Goal: Task Accomplishment & Management: Complete application form

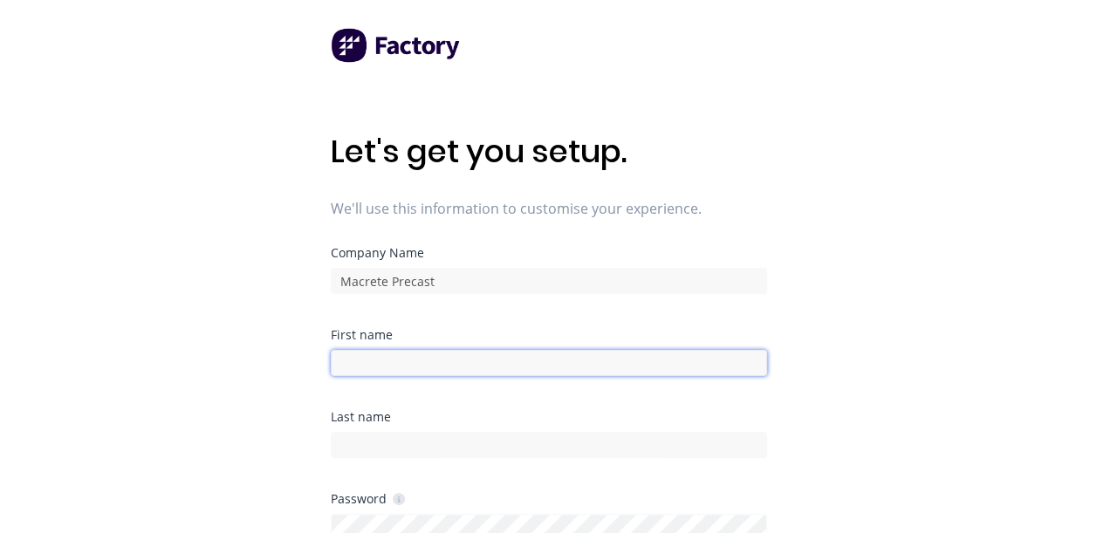
click at [478, 367] on input at bounding box center [549, 363] width 436 height 26
type input "[PERSON_NAME]"
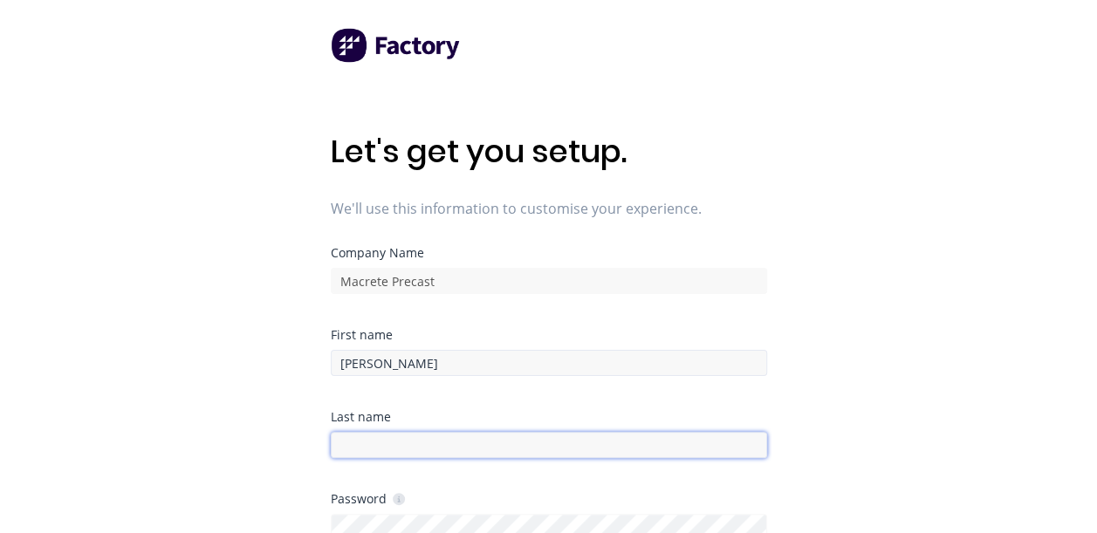
type input "B"
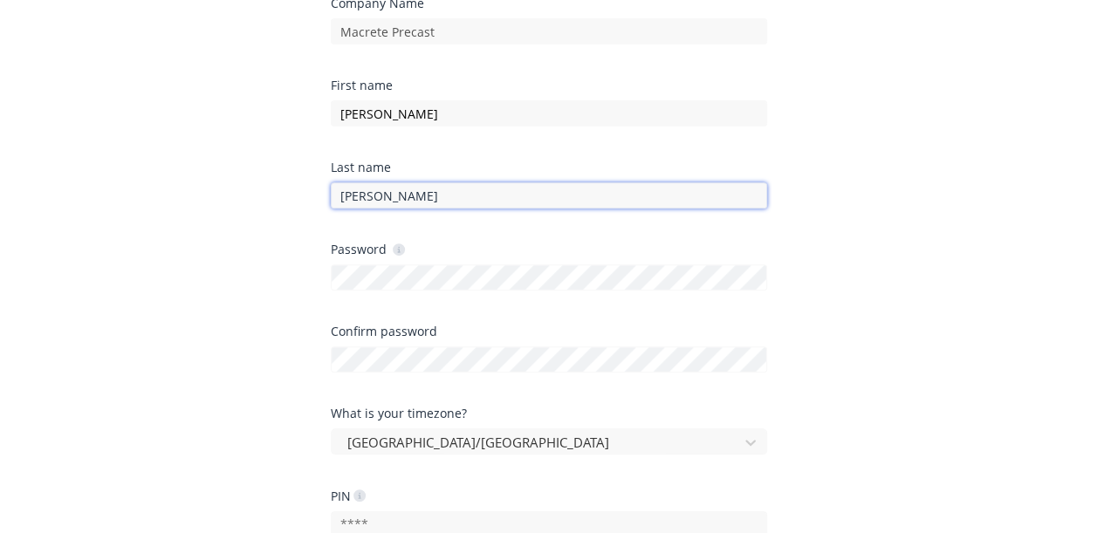
scroll to position [257, 0]
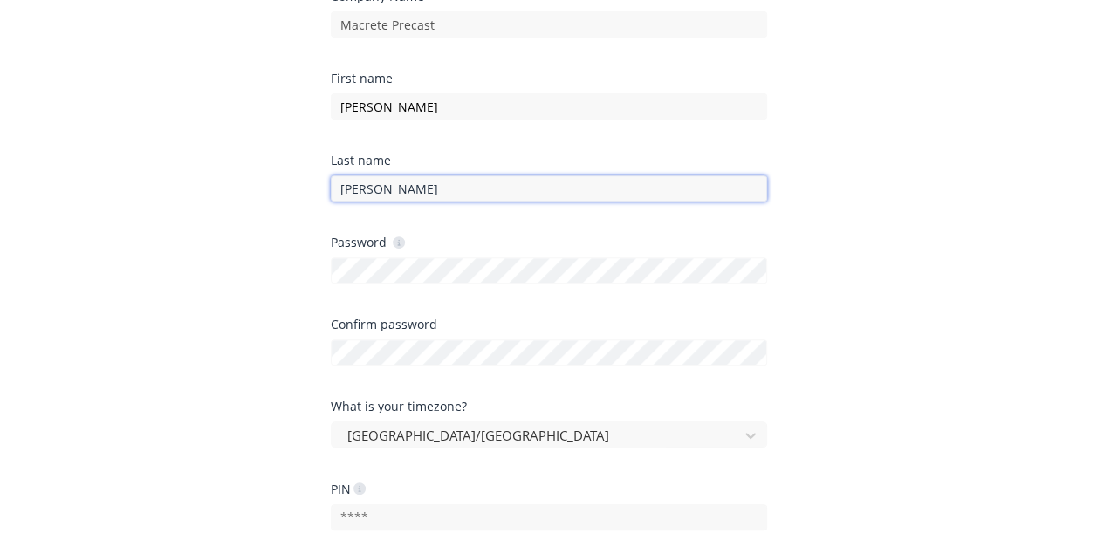
type input "[PERSON_NAME]"
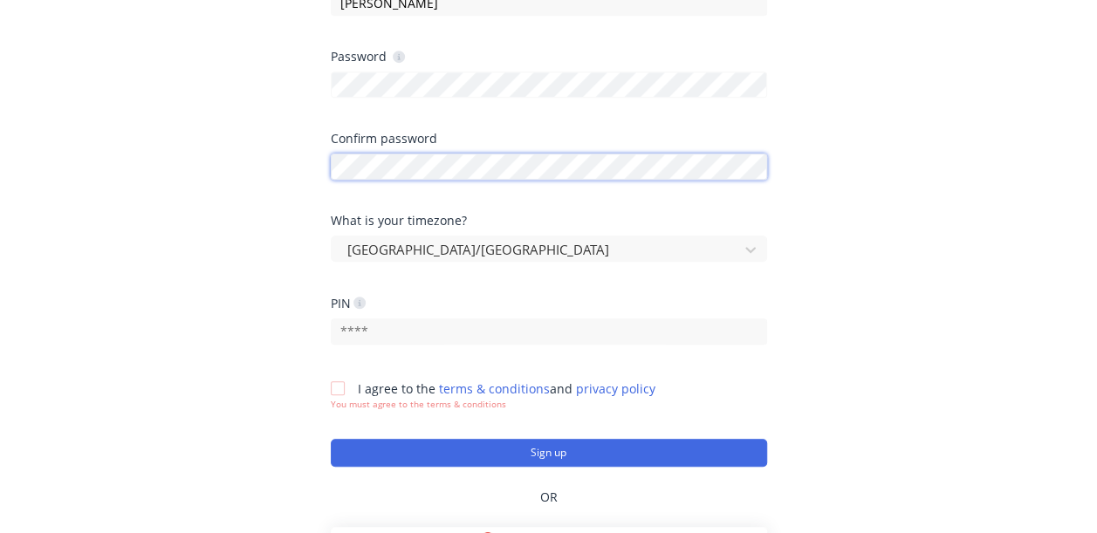
scroll to position [450, 0]
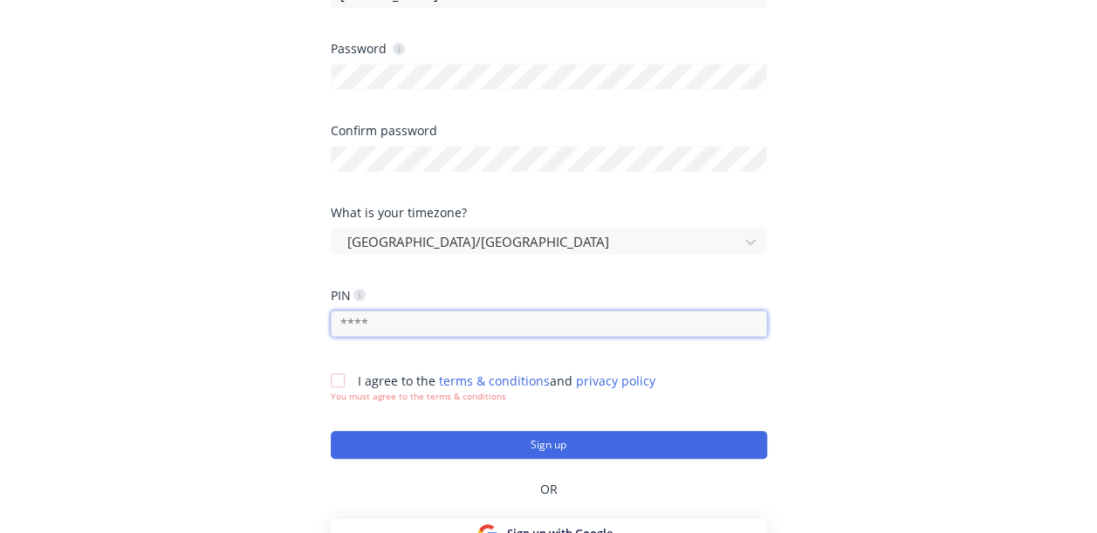
click at [417, 334] on input "text" at bounding box center [549, 324] width 436 height 26
type input "1979"
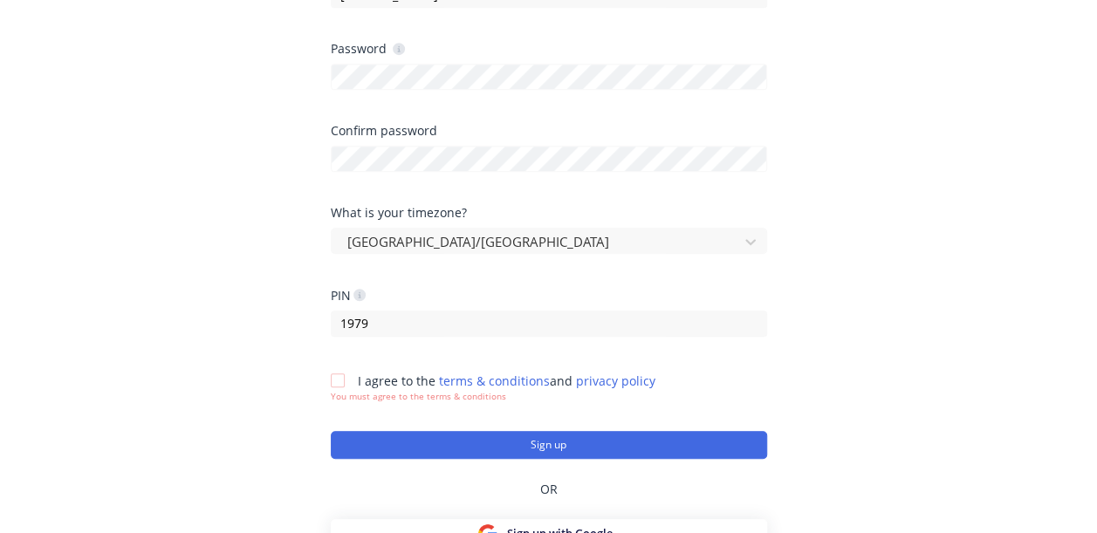
click at [340, 380] on div at bounding box center [337, 380] width 35 height 35
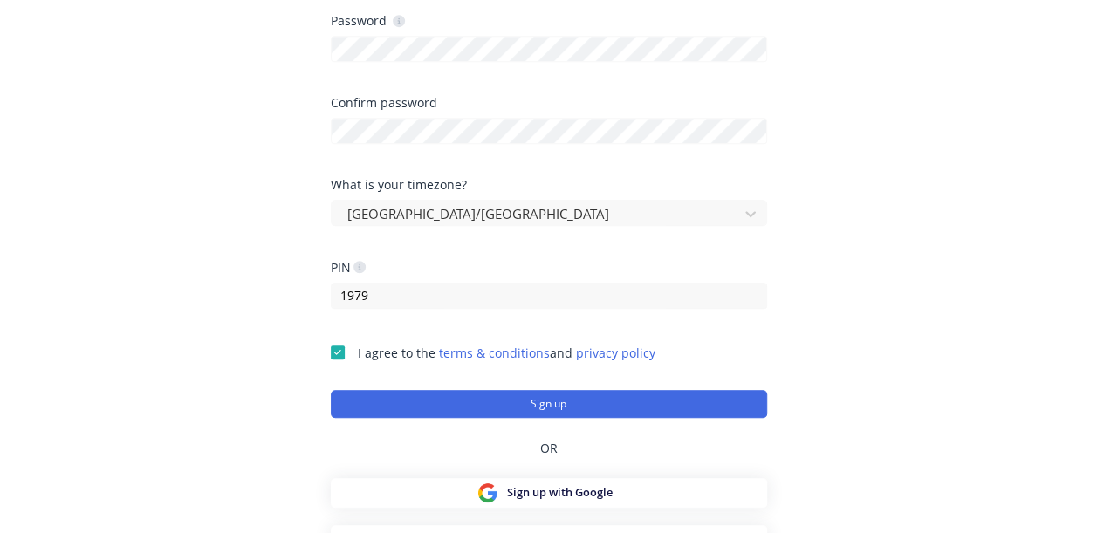
scroll to position [501, 0]
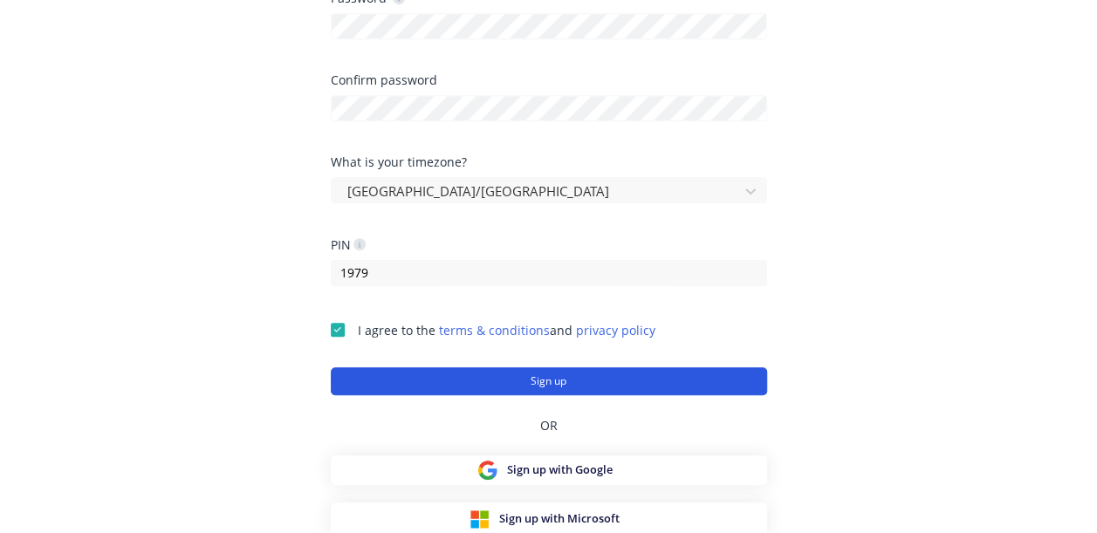
click at [537, 384] on button "Sign up" at bounding box center [549, 381] width 436 height 28
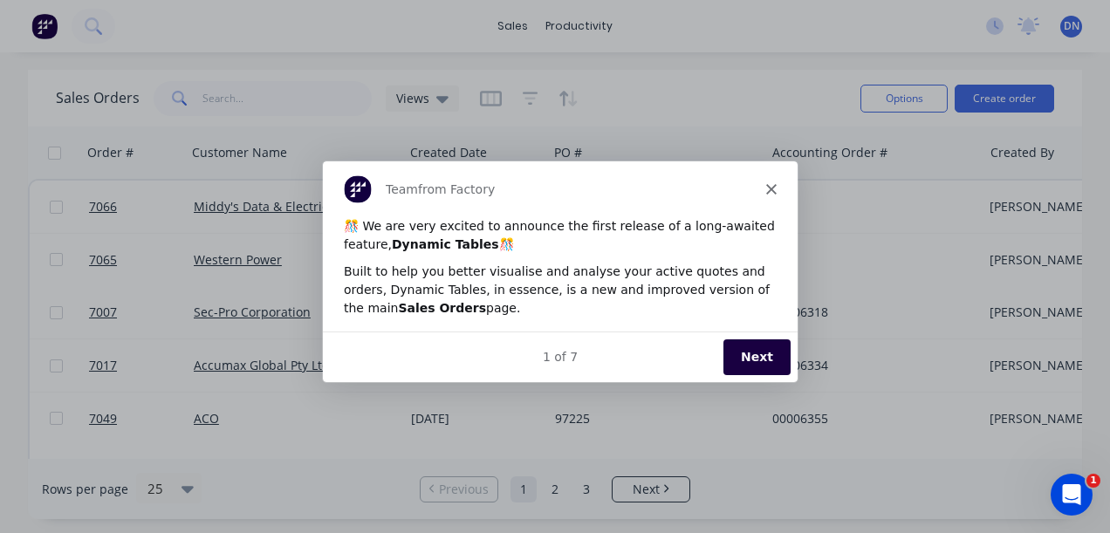
click at [750, 352] on button "Next" at bounding box center [755, 357] width 67 height 36
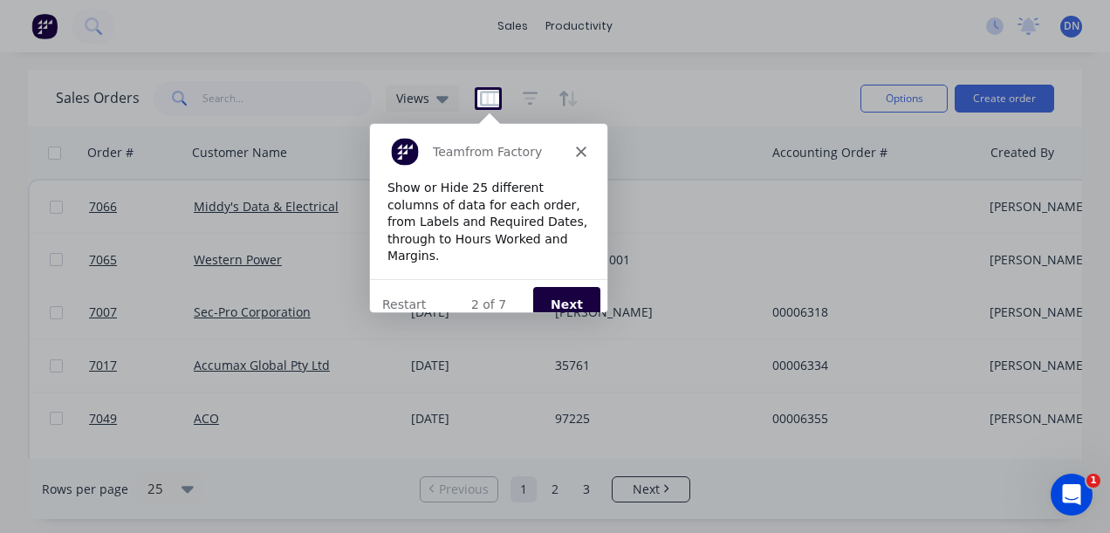
click at [556, 286] on button "Next" at bounding box center [564, 303] width 67 height 36
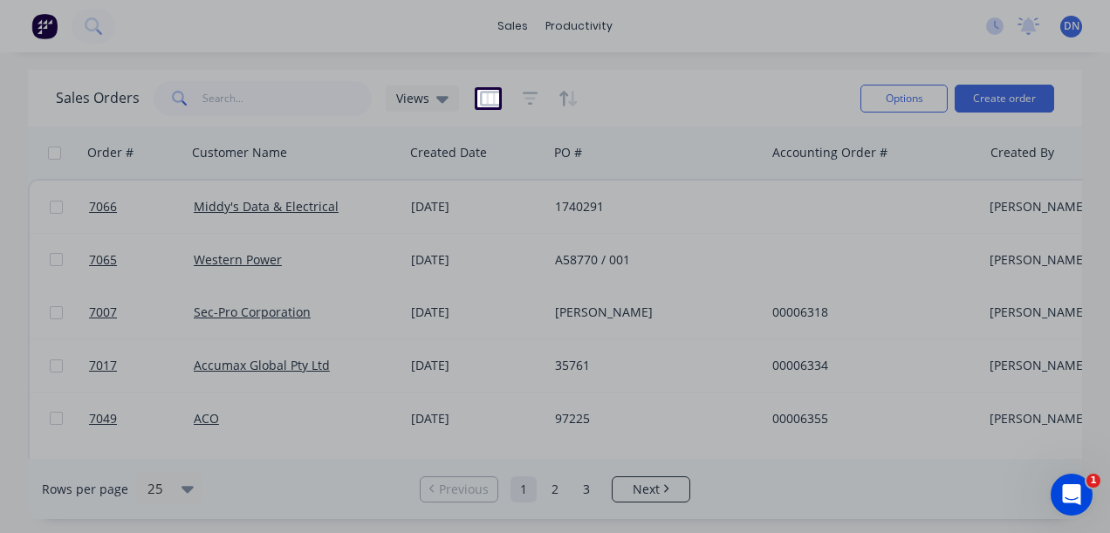
click at [556, 286] on button "Next" at bounding box center [564, 303] width 67 height 36
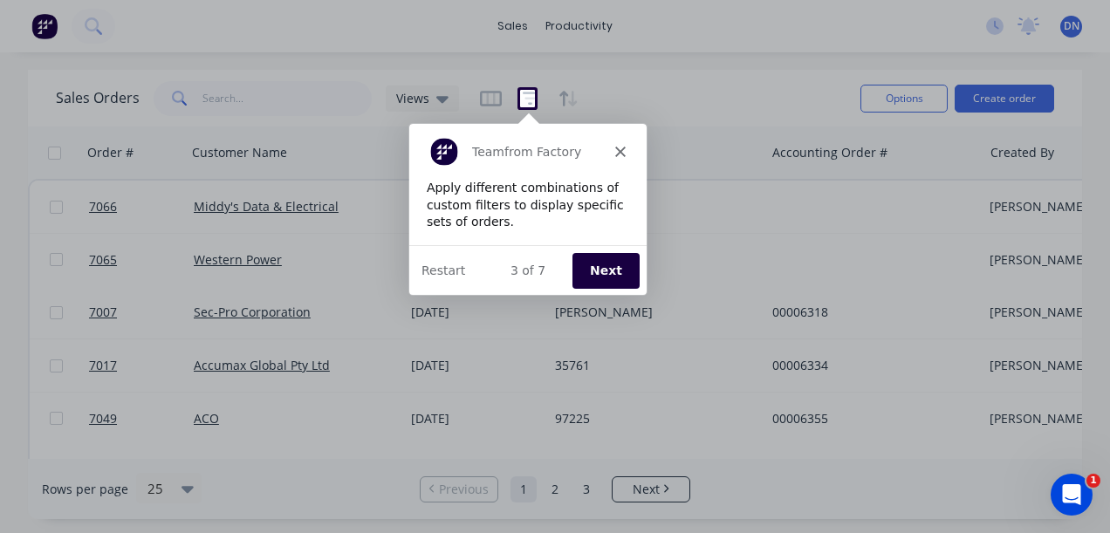
click at [594, 272] on button "Next" at bounding box center [604, 269] width 67 height 36
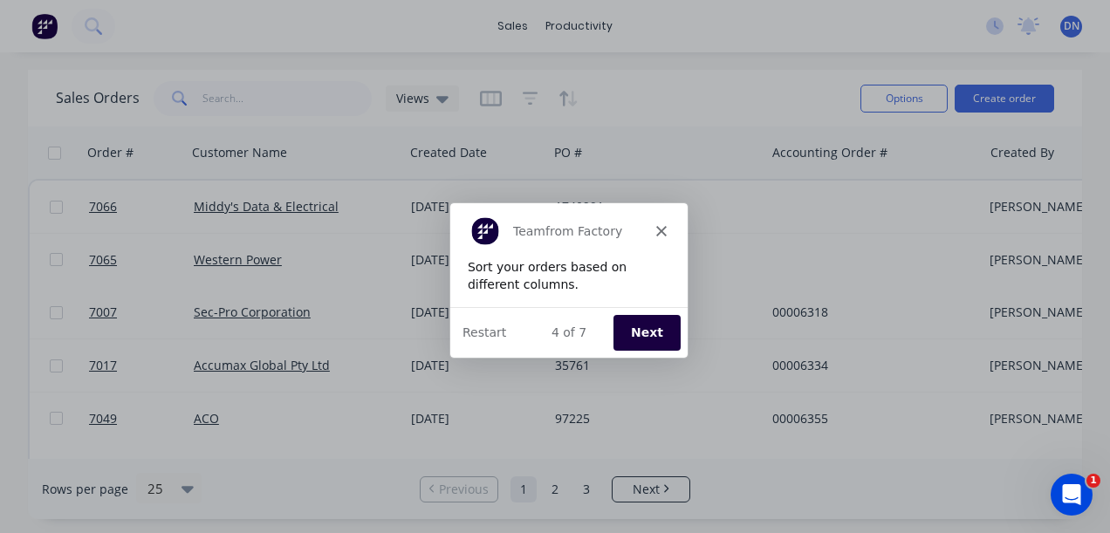
click at [632, 324] on button "Next" at bounding box center [646, 332] width 67 height 36
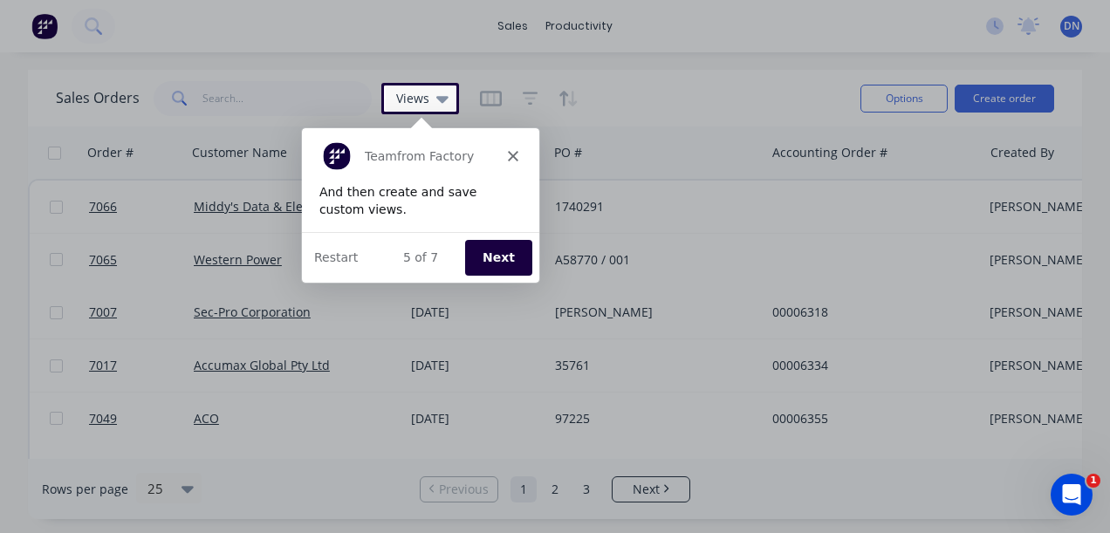
click at [498, 253] on button "Next" at bounding box center [496, 256] width 67 height 36
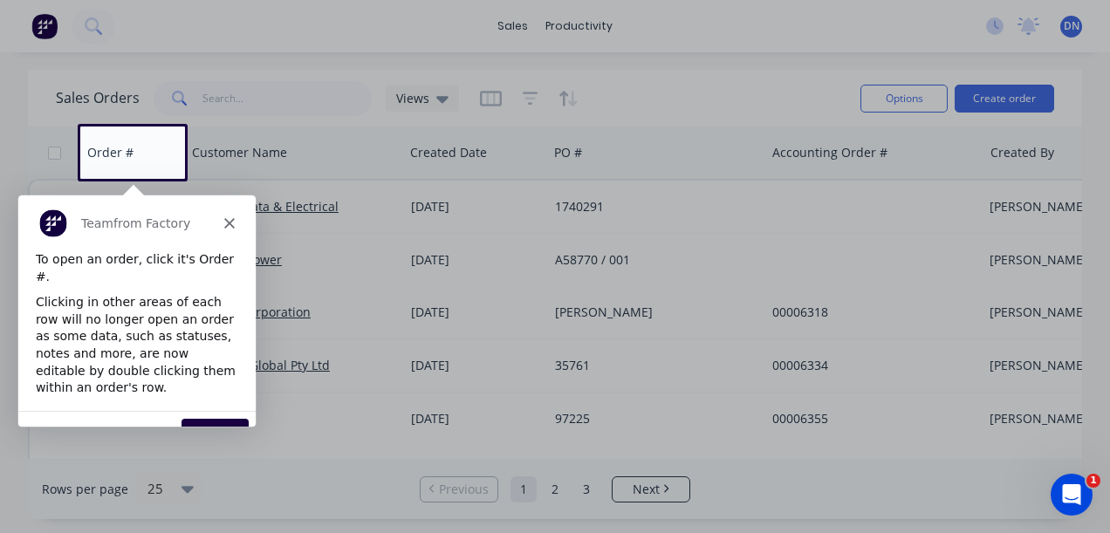
click at [201, 419] on div "6 of 7 Next Restart" at bounding box center [135, 435] width 237 height 51
click at [209, 418] on button "Next" at bounding box center [214, 436] width 67 height 36
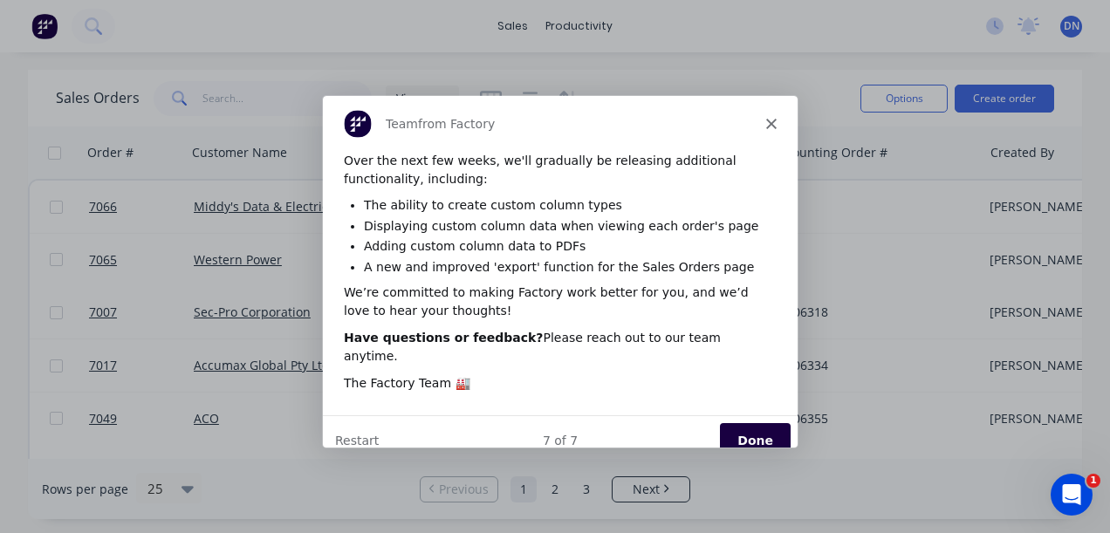
click at [759, 421] on button "Done" at bounding box center [754, 439] width 71 height 36
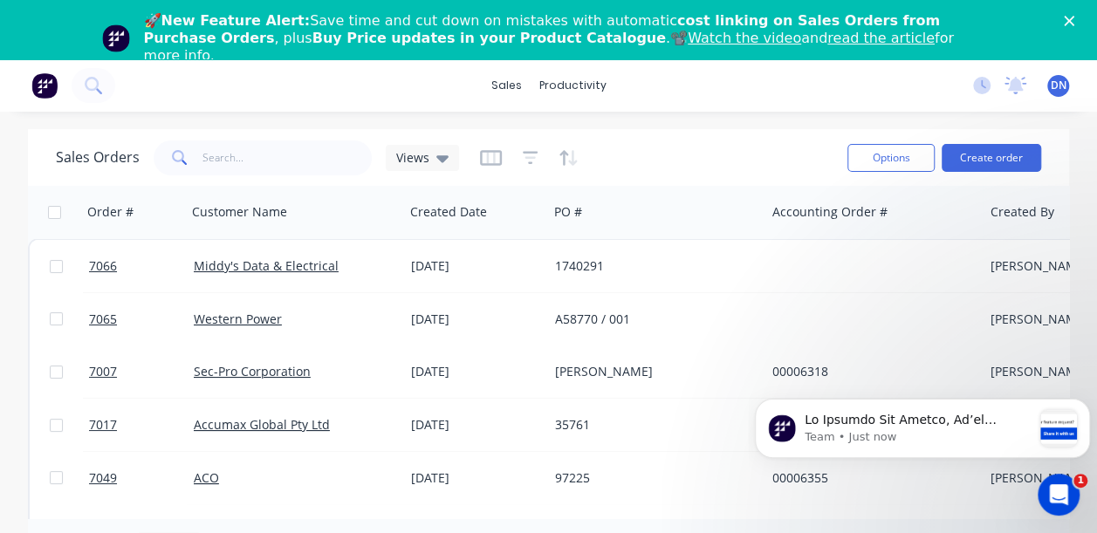
click at [1074, 18] on polygon "Close" at bounding box center [1069, 21] width 10 height 10
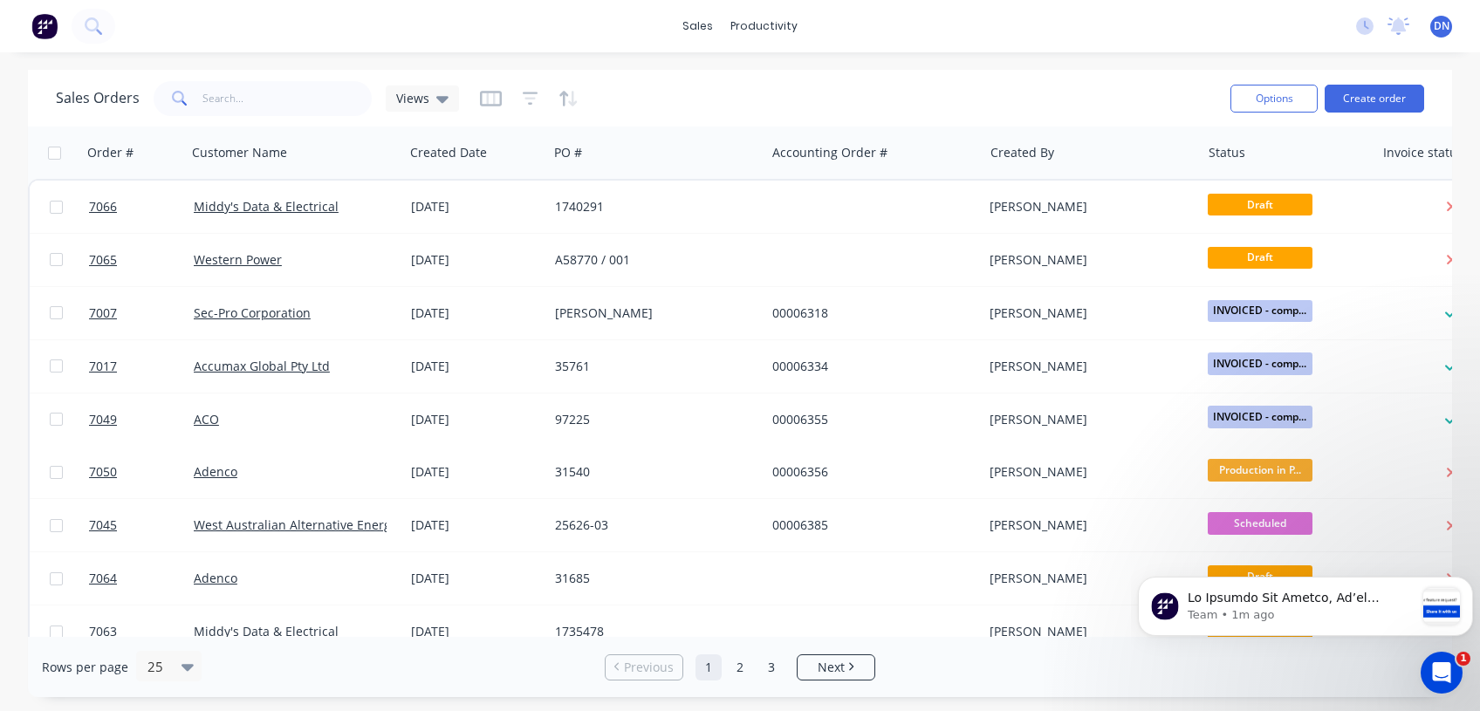
drag, startPoint x: 1072, startPoint y: 0, endPoint x: 1037, endPoint y: 56, distance: 66.3
click at [1037, 56] on div "sales productivity sales Sales Orders Customers Price Level Manager productivit…" at bounding box center [740, 355] width 1480 height 711
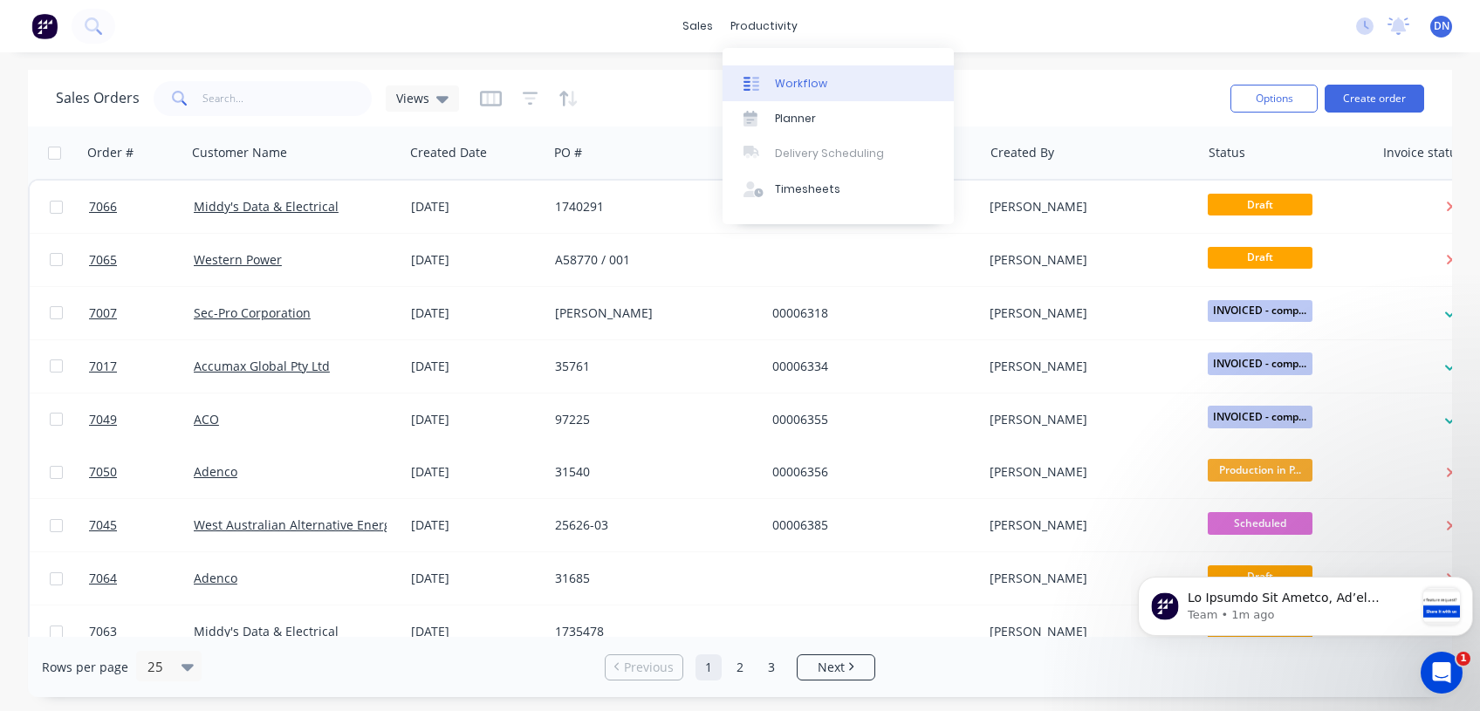
click at [792, 82] on div "Workflow" at bounding box center [801, 84] width 52 height 16
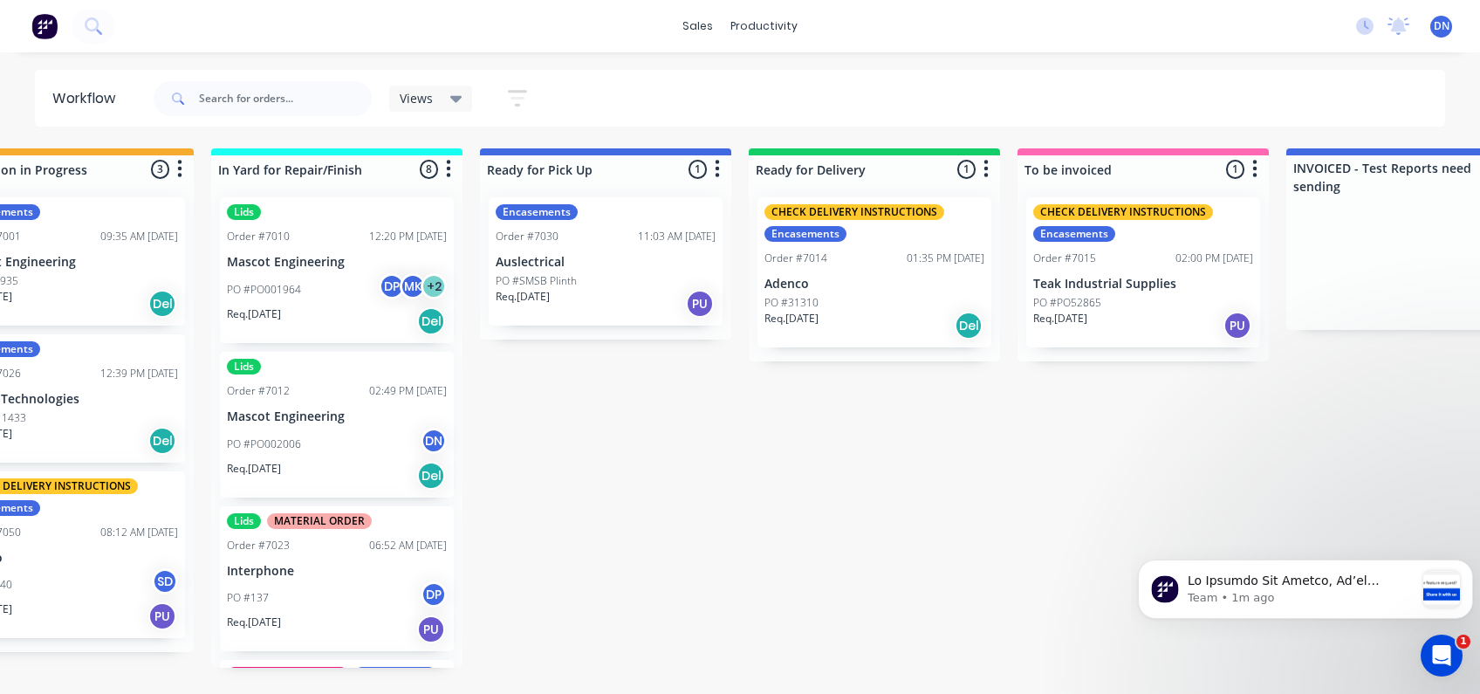
scroll to position [0, 914]
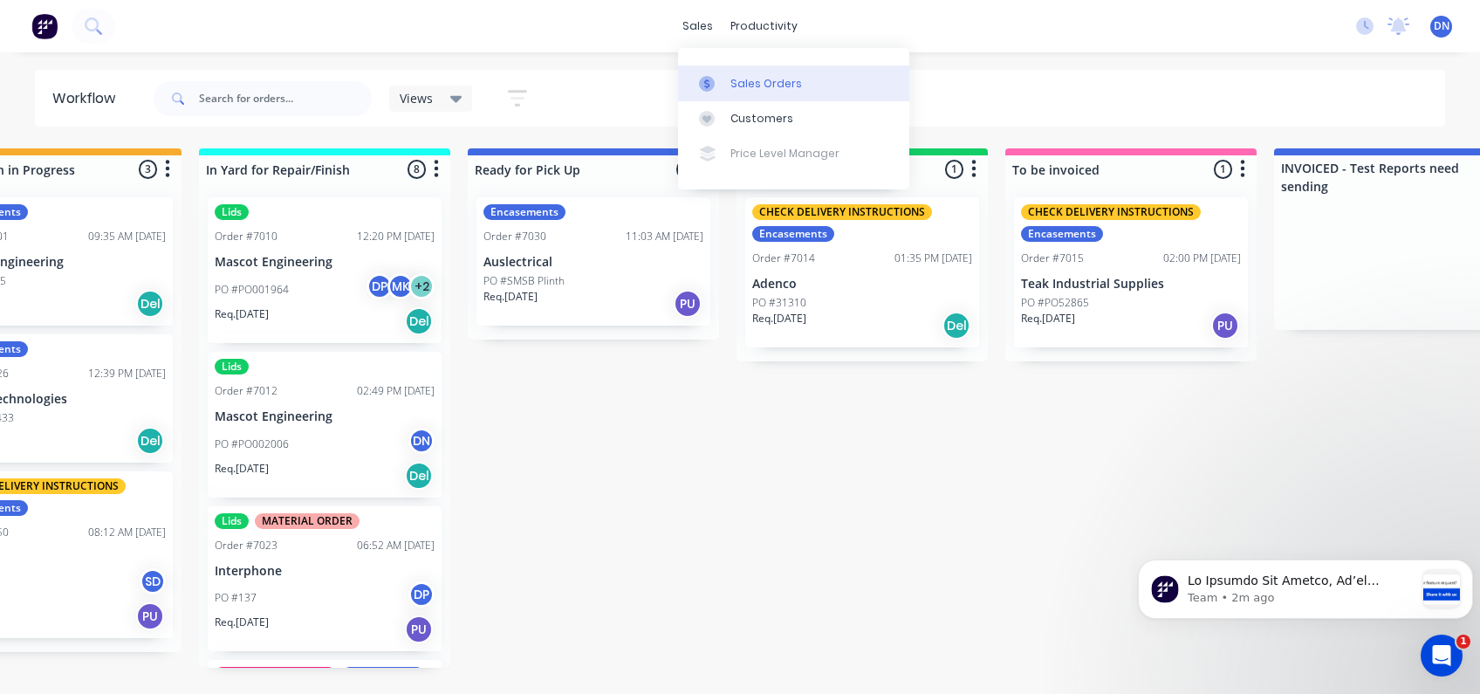
click at [745, 83] on div "Sales Orders" at bounding box center [766, 84] width 72 height 16
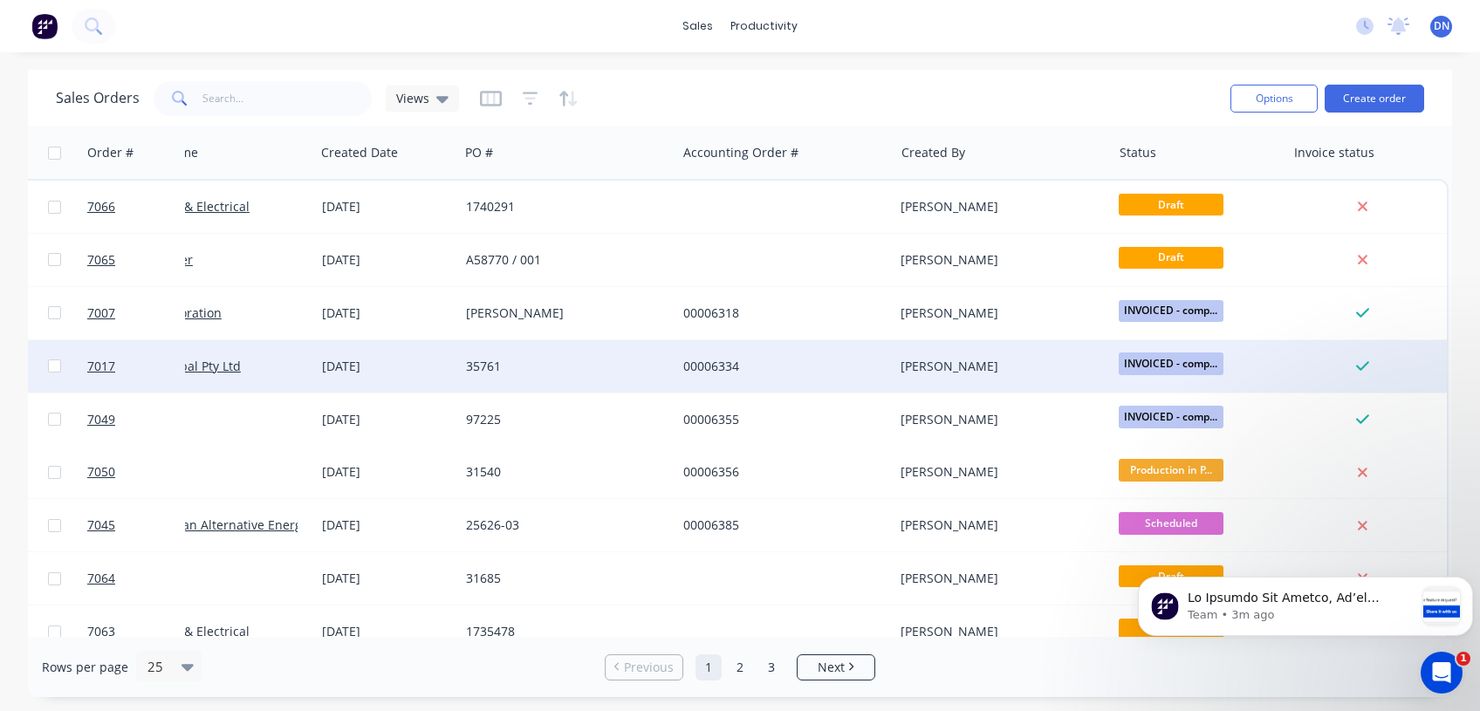
scroll to position [0, 98]
